Goal: Task Accomplishment & Management: Use online tool/utility

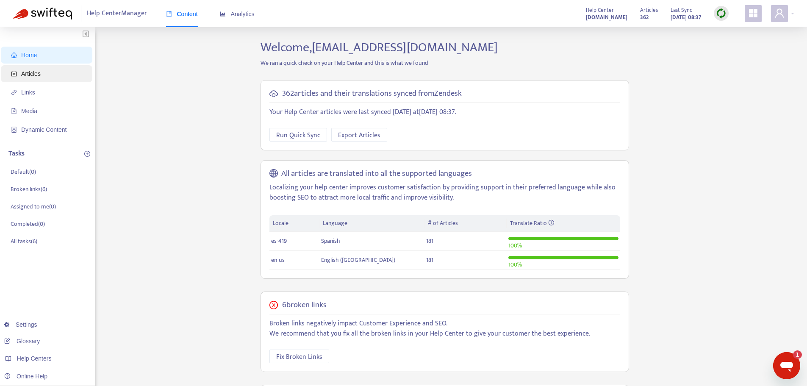
click at [67, 68] on span "Articles" at bounding box center [48, 73] width 75 height 17
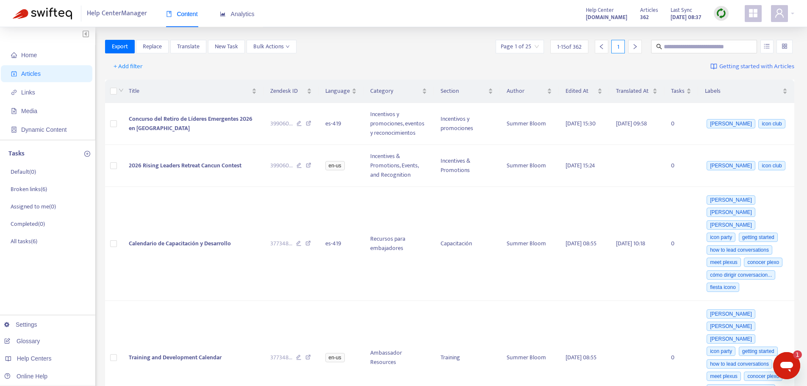
click at [715, 11] on div at bounding box center [721, 13] width 15 height 15
click at [726, 28] on link "Quick Sync" at bounding box center [738, 31] width 36 height 10
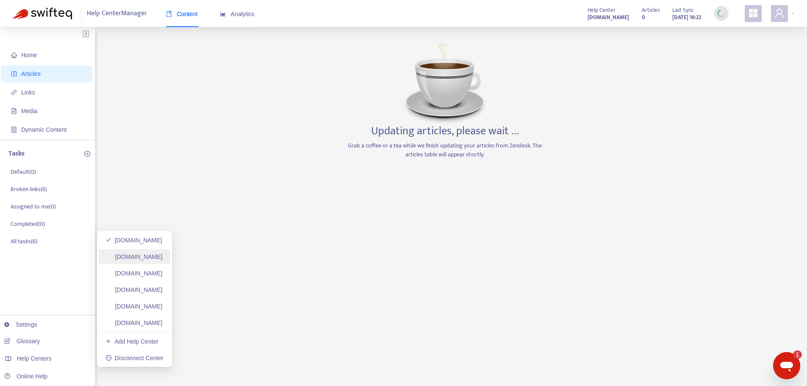
click at [163, 258] on link "helpcenter.plexusworldwide.ca" at bounding box center [133, 256] width 57 height 7
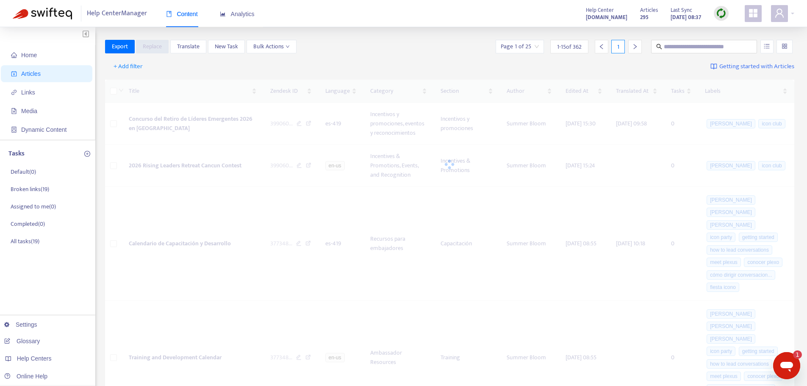
click at [726, 15] on div at bounding box center [721, 13] width 15 height 15
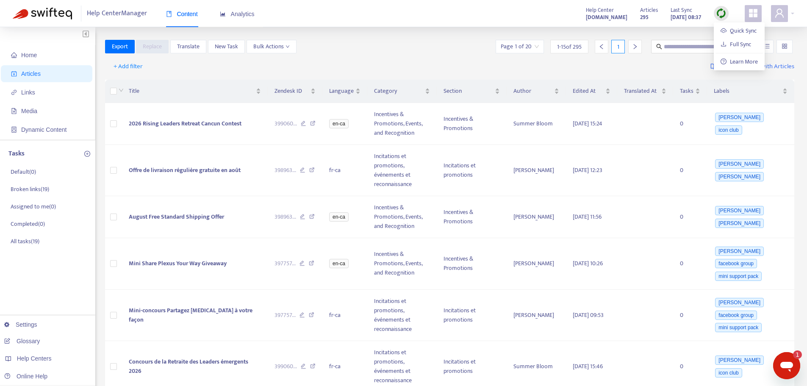
click at [726, 15] on div at bounding box center [721, 13] width 15 height 15
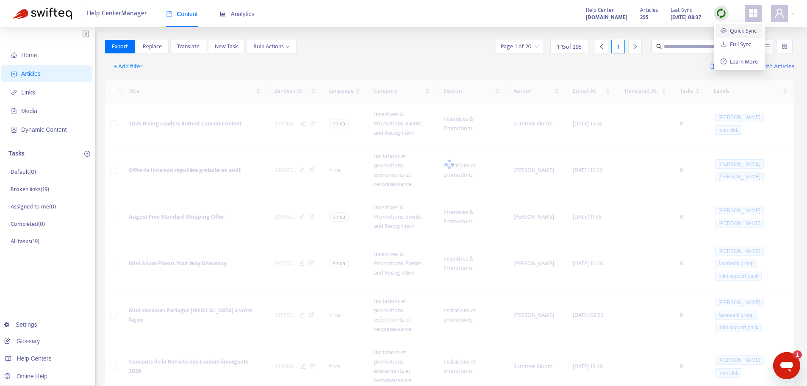
click at [737, 30] on link "Quick Sync" at bounding box center [738, 31] width 36 height 10
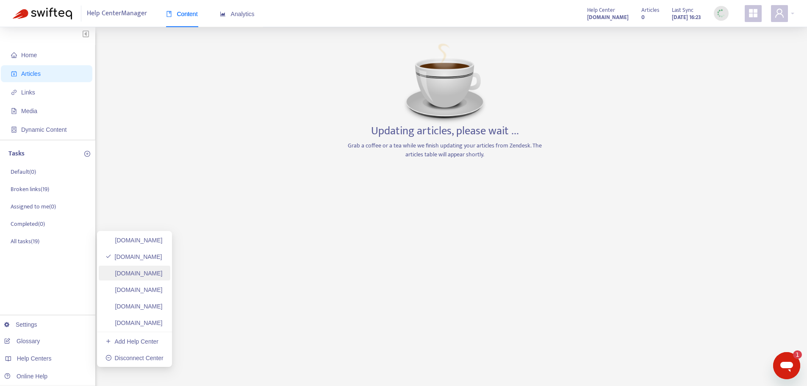
click at [163, 275] on link "helpcenter.plexusworldwide.com.au" at bounding box center [133, 273] width 57 height 7
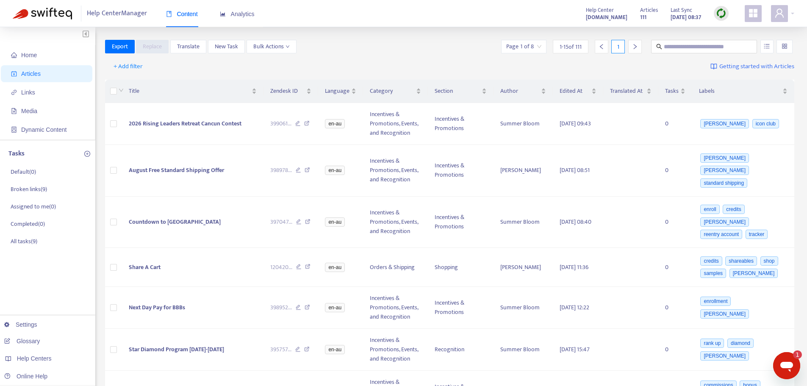
click at [715, 13] on div at bounding box center [721, 13] width 15 height 15
click at [720, 30] on link "Quick Sync" at bounding box center [738, 31] width 36 height 10
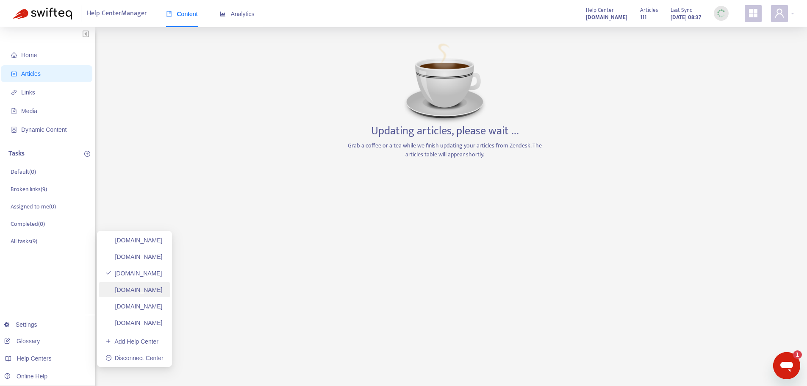
click at [163, 291] on link "ayuda.plexusworldwide.com.mx" at bounding box center [133, 289] width 57 height 7
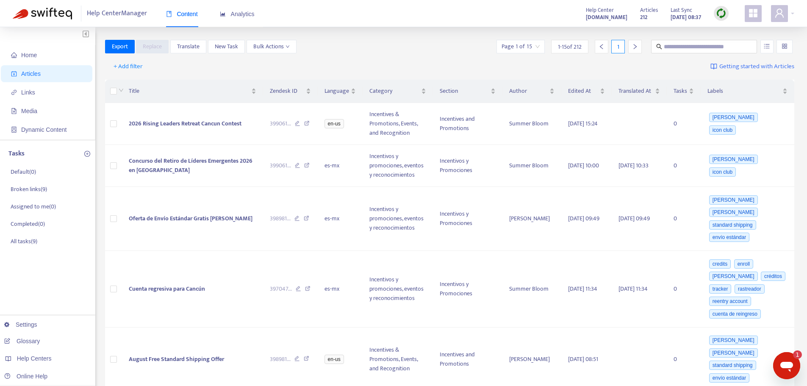
click at [722, 16] on img at bounding box center [721, 13] width 11 height 11
click at [727, 28] on link "Quick Sync" at bounding box center [738, 31] width 36 height 10
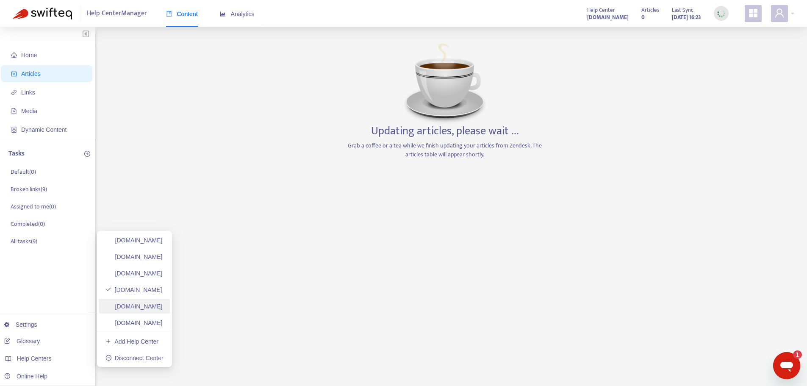
click at [163, 303] on link "[DOMAIN_NAME]" at bounding box center [133, 306] width 57 height 7
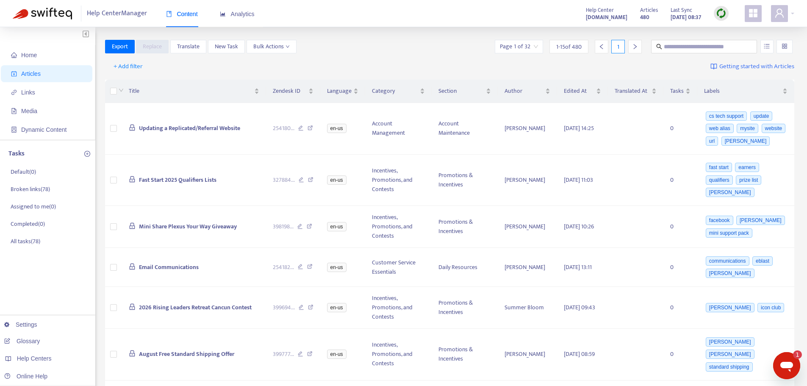
click at [727, 14] on div at bounding box center [721, 13] width 15 height 15
click at [726, 14] on img at bounding box center [721, 13] width 11 height 11
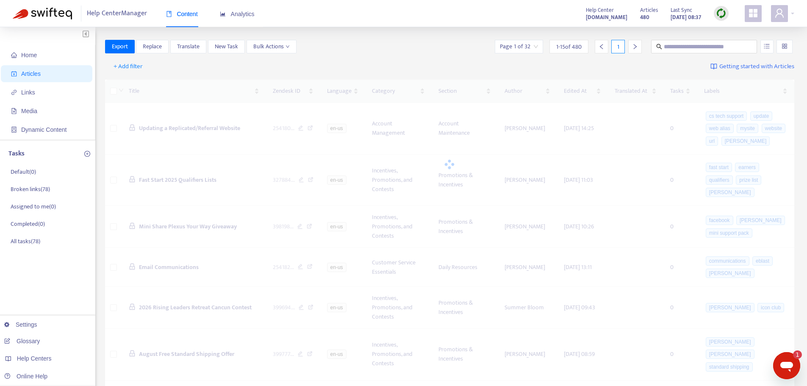
click at [726, 14] on img at bounding box center [721, 13] width 11 height 11
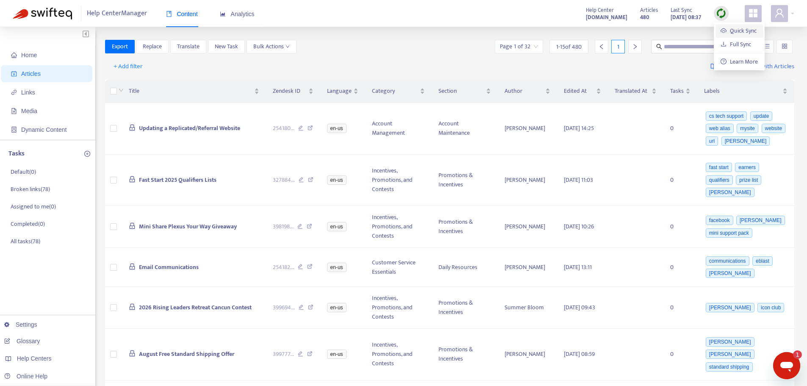
click at [731, 29] on link "Quick Sync" at bounding box center [738, 31] width 36 height 10
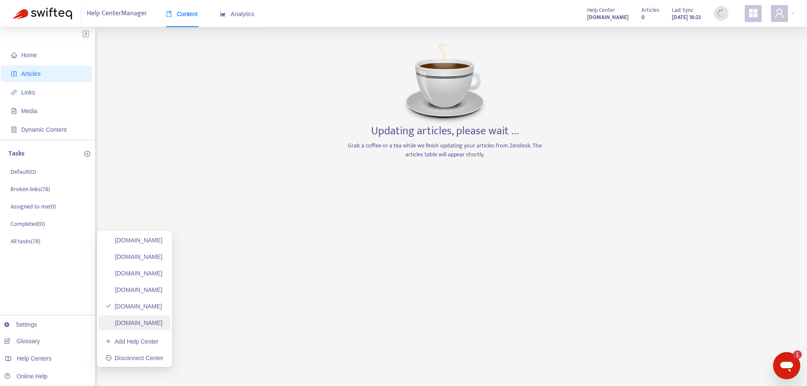
click at [163, 326] on link "plexusworldwidejp.zendesk.com" at bounding box center [133, 322] width 57 height 7
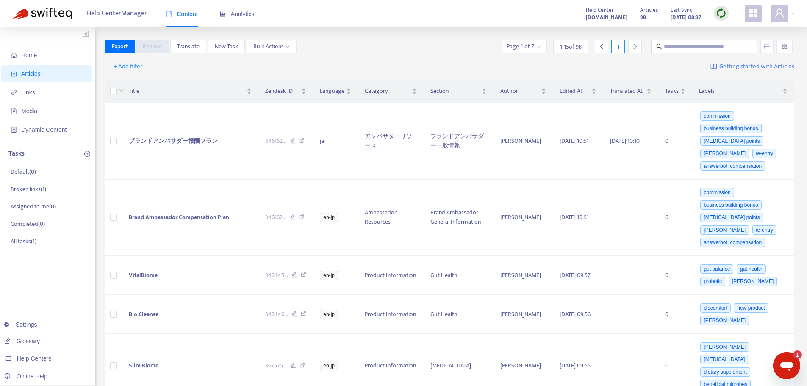
click at [723, 13] on img at bounding box center [721, 13] width 11 height 11
click at [723, 26] on link "Quick Sync" at bounding box center [738, 31] width 36 height 10
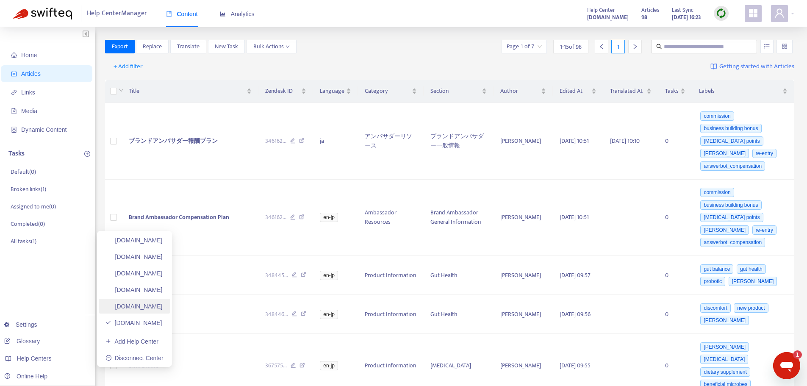
click at [146, 310] on link "[DOMAIN_NAME]" at bounding box center [133, 306] width 57 height 7
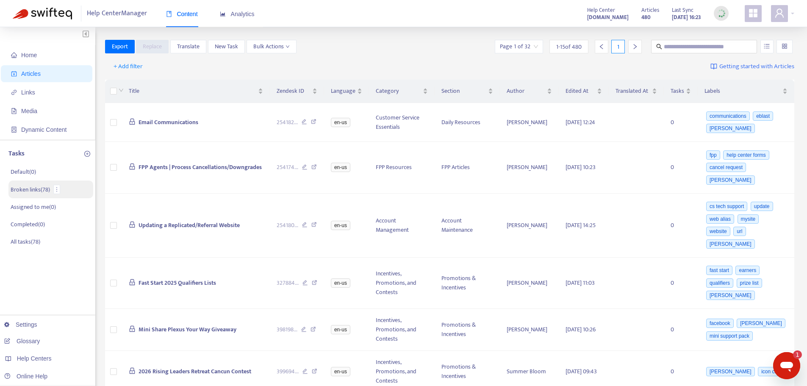
click at [41, 192] on p "Broken links ( 78 )" at bounding box center [30, 189] width 39 height 9
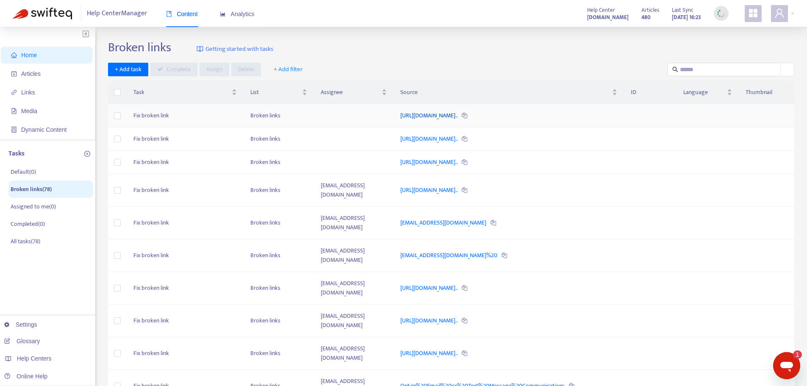
click at [459, 115] on link "https://helpcenter.plexusworldwide.com/hc/en-us/articles/3600333..." at bounding box center [429, 116] width 58 height 10
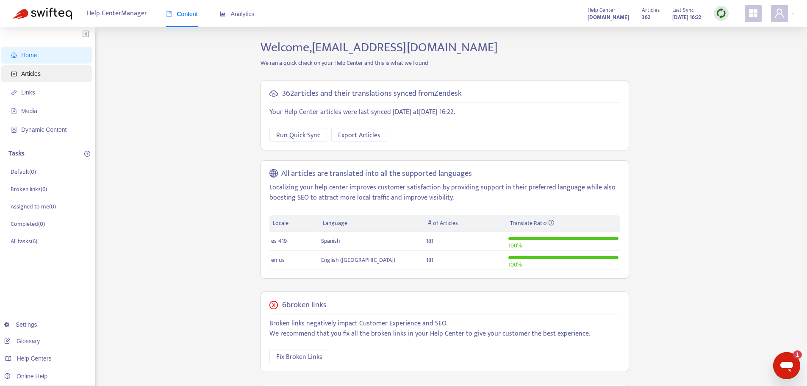
click at [63, 71] on span "Articles" at bounding box center [48, 73] width 75 height 17
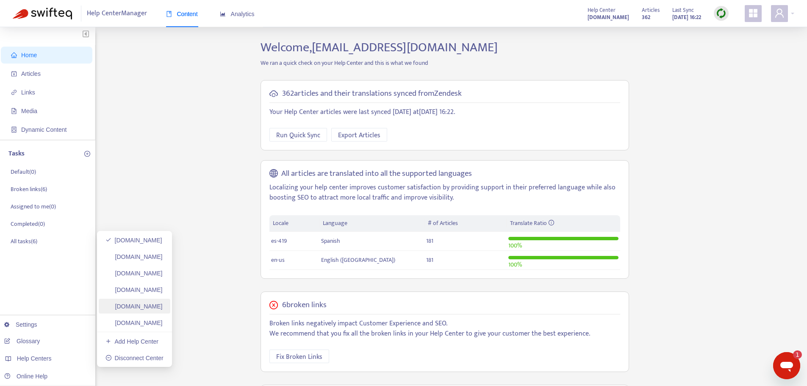
click at [158, 309] on link "[DOMAIN_NAME]" at bounding box center [133, 306] width 57 height 7
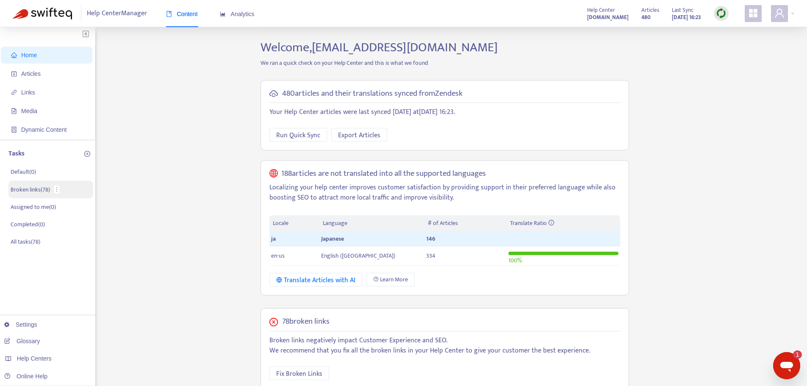
click at [42, 194] on p "Broken links ( 78 )" at bounding box center [30, 189] width 39 height 9
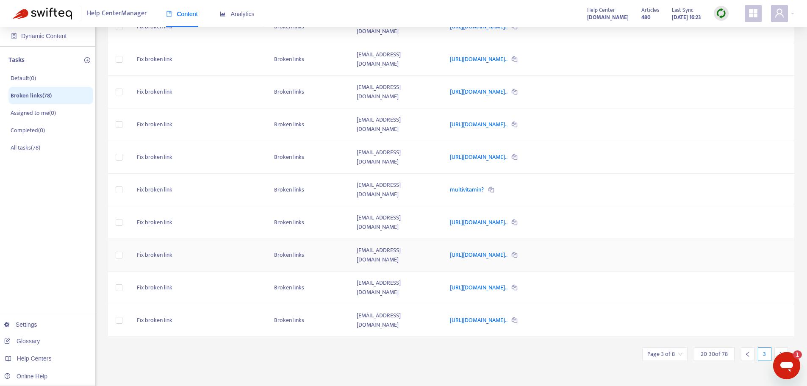
scroll to position [150, 0]
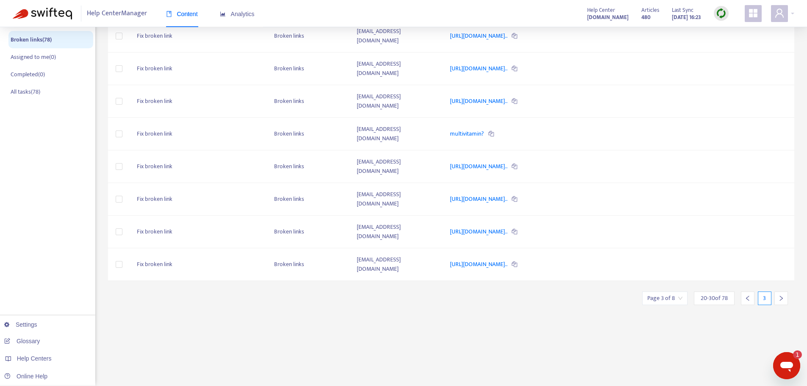
click at [791, 289] on div "Page 3 of 8 20 - 30 of 78 3" at bounding box center [718, 295] width 152 height 20
click at [784, 295] on icon "right" at bounding box center [781, 298] width 6 height 6
click at [784, 290] on div "Page 4 of 8 30 - 40 of 78 4" at bounding box center [718, 295] width 152 height 20
click at [780, 299] on icon "right" at bounding box center [781, 298] width 6 height 6
click at [784, 289] on div "Broken links Getting started with tasks + Add task Complete Assign Delete + Add…" at bounding box center [451, 138] width 686 height 496
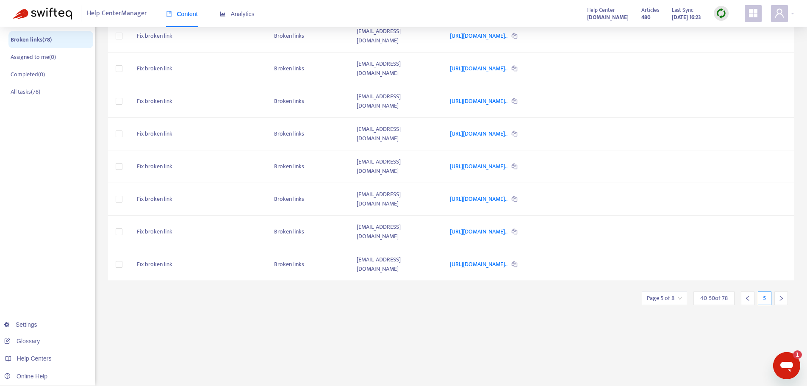
click at [784, 291] on div at bounding box center [781, 298] width 14 height 14
click at [782, 301] on div at bounding box center [781, 298] width 14 height 14
click at [781, 293] on div at bounding box center [781, 298] width 14 height 14
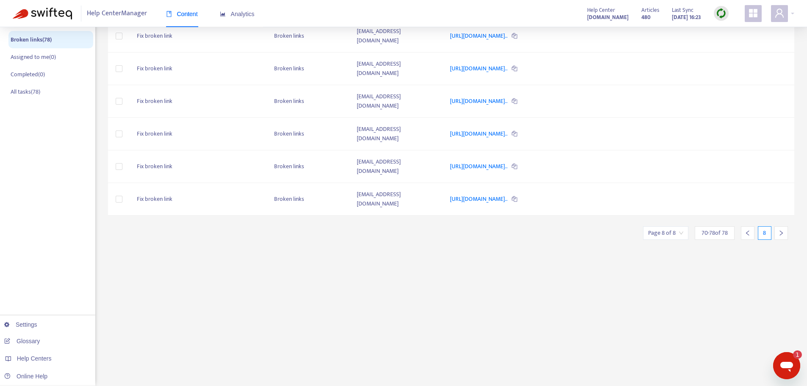
click at [778, 232] on icon "right" at bounding box center [781, 233] width 6 height 6
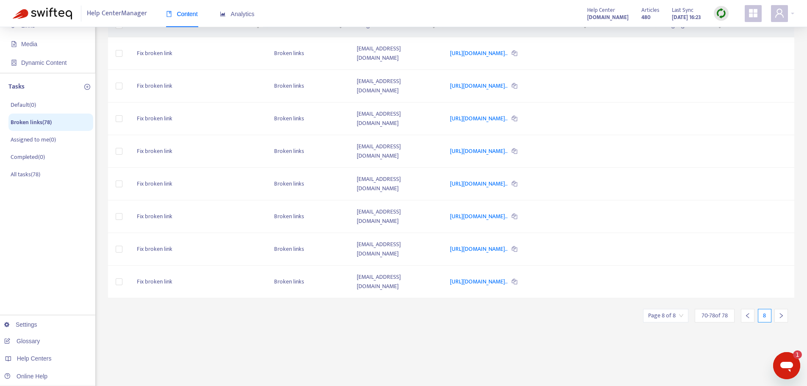
scroll to position [65, 0]
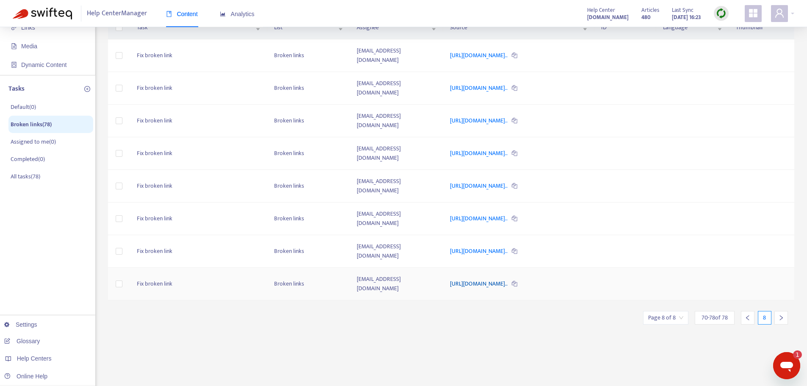
click at [508, 282] on link "https://helpcenter.plexusworldwide.ca/hc/en-ca/articles/37445357..." at bounding box center [479, 284] width 58 height 10
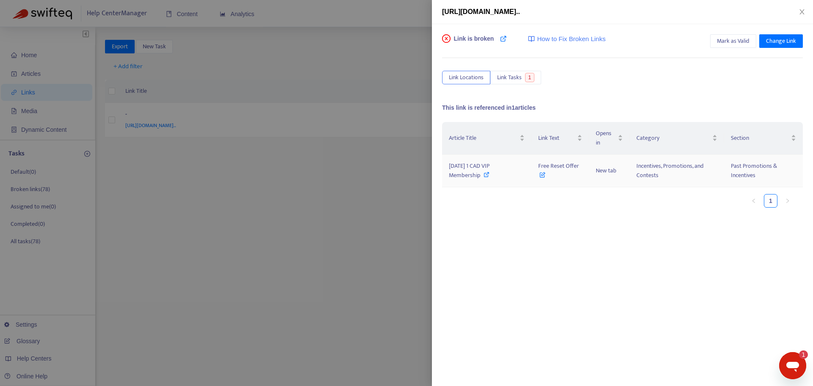
click at [470, 169] on span "[DATE] 1 CAD VIP Membership" at bounding box center [469, 170] width 41 height 19
